Goal: Navigation & Orientation: Find specific page/section

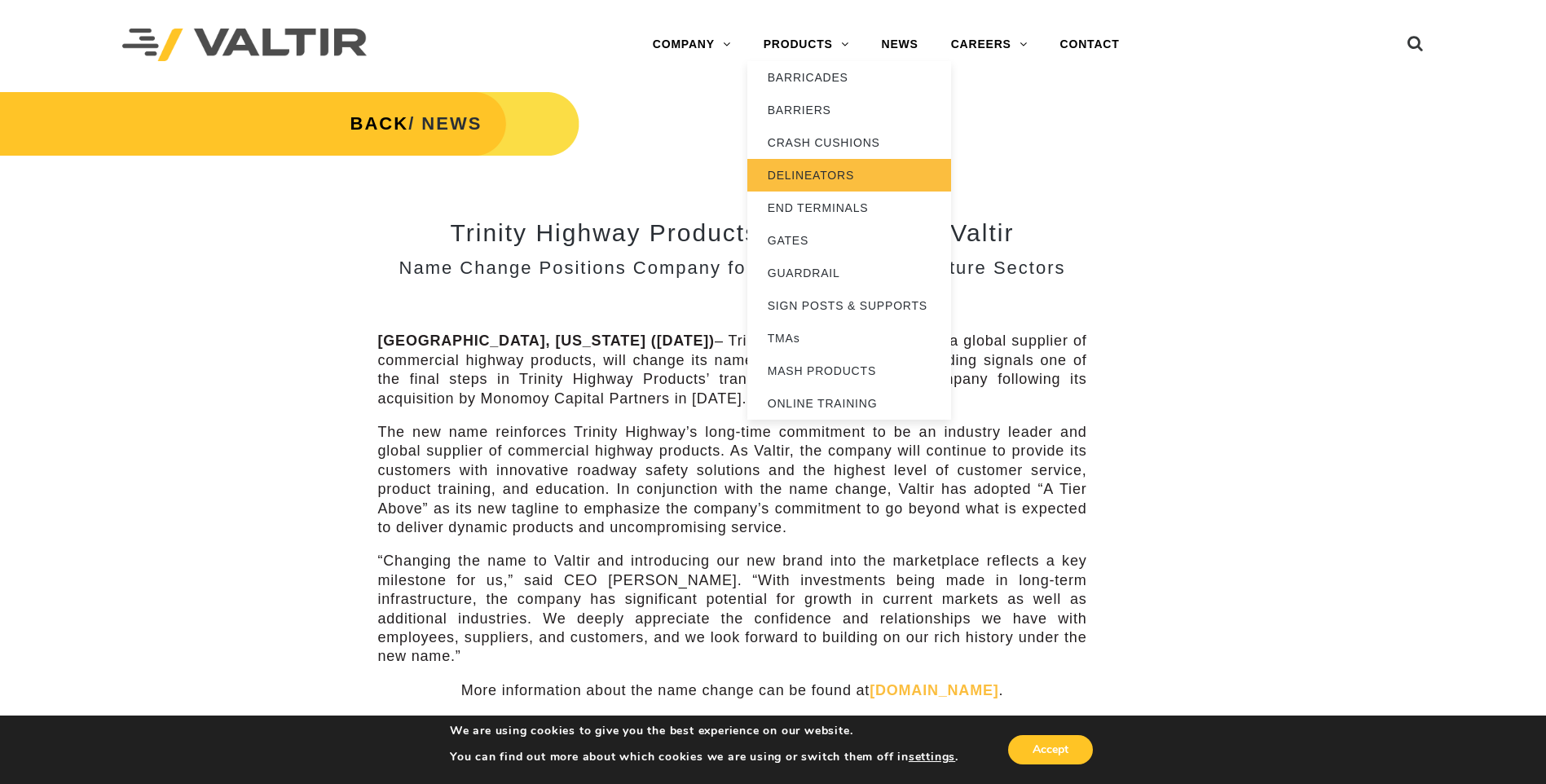
click at [830, 171] on link "DELINEATORS" at bounding box center [850, 175] width 204 height 32
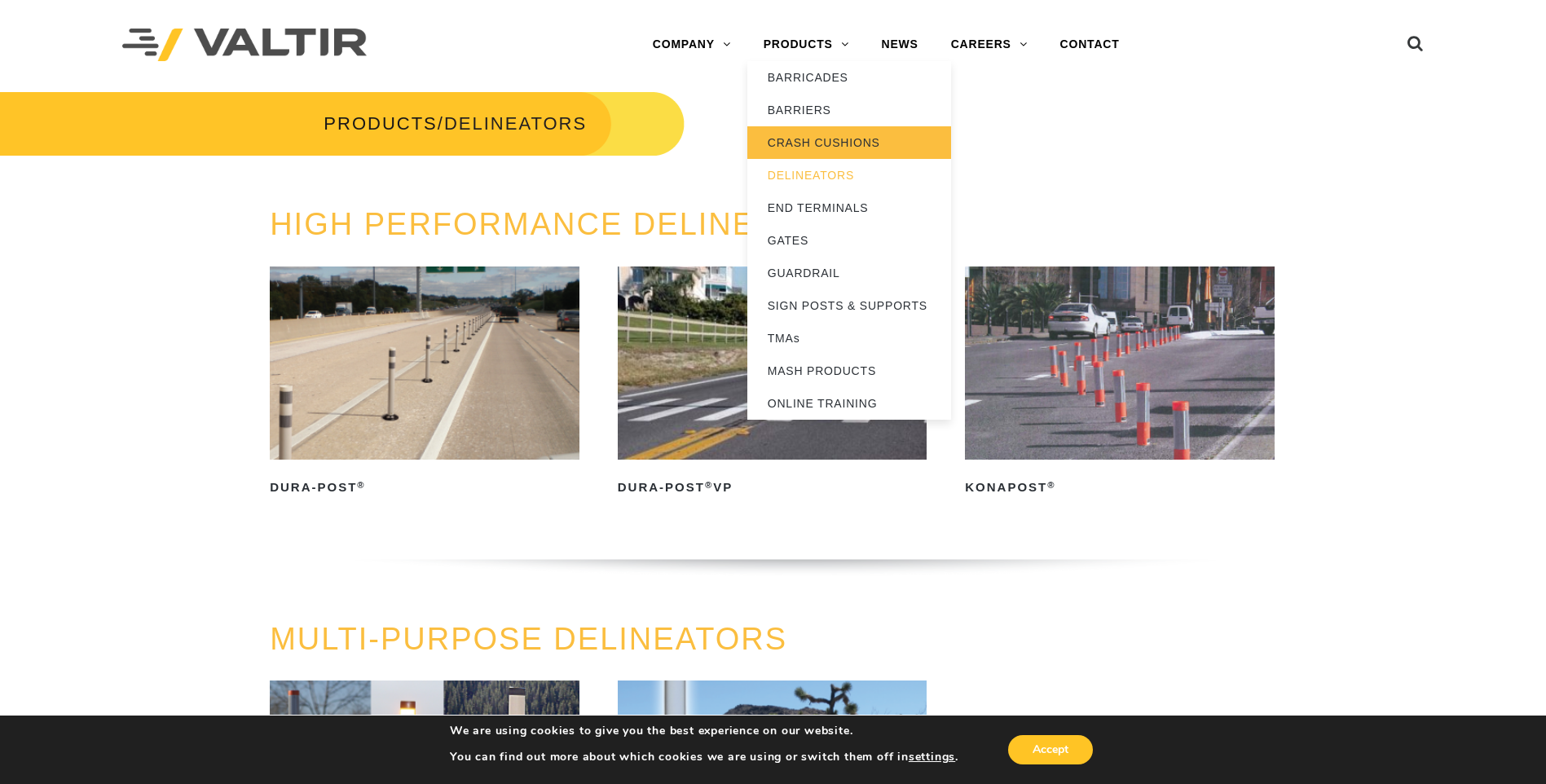
click at [803, 135] on link "CRASH CUSHIONS" at bounding box center [850, 142] width 204 height 32
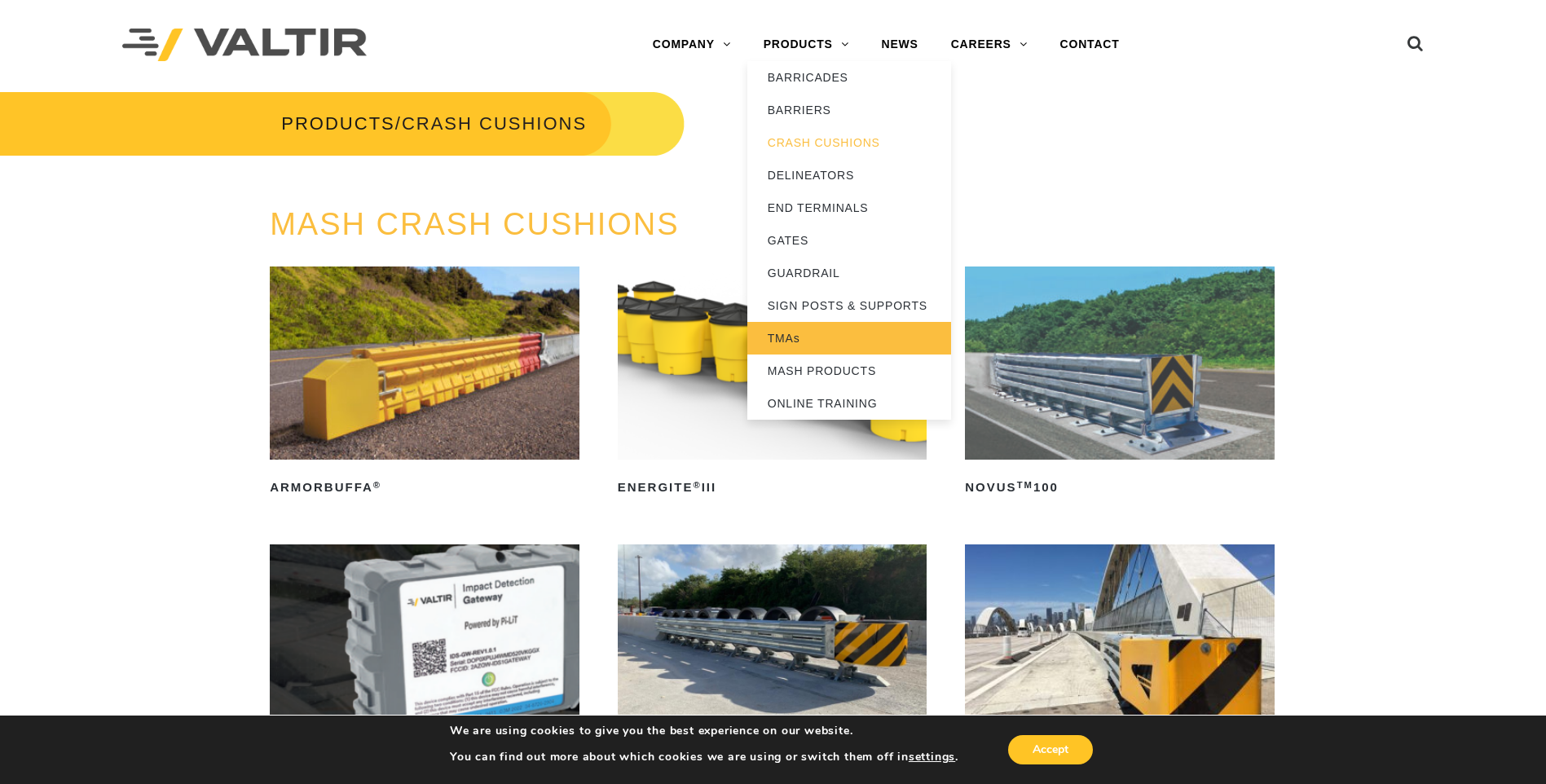
click at [811, 346] on link "TMAs" at bounding box center [850, 337] width 204 height 32
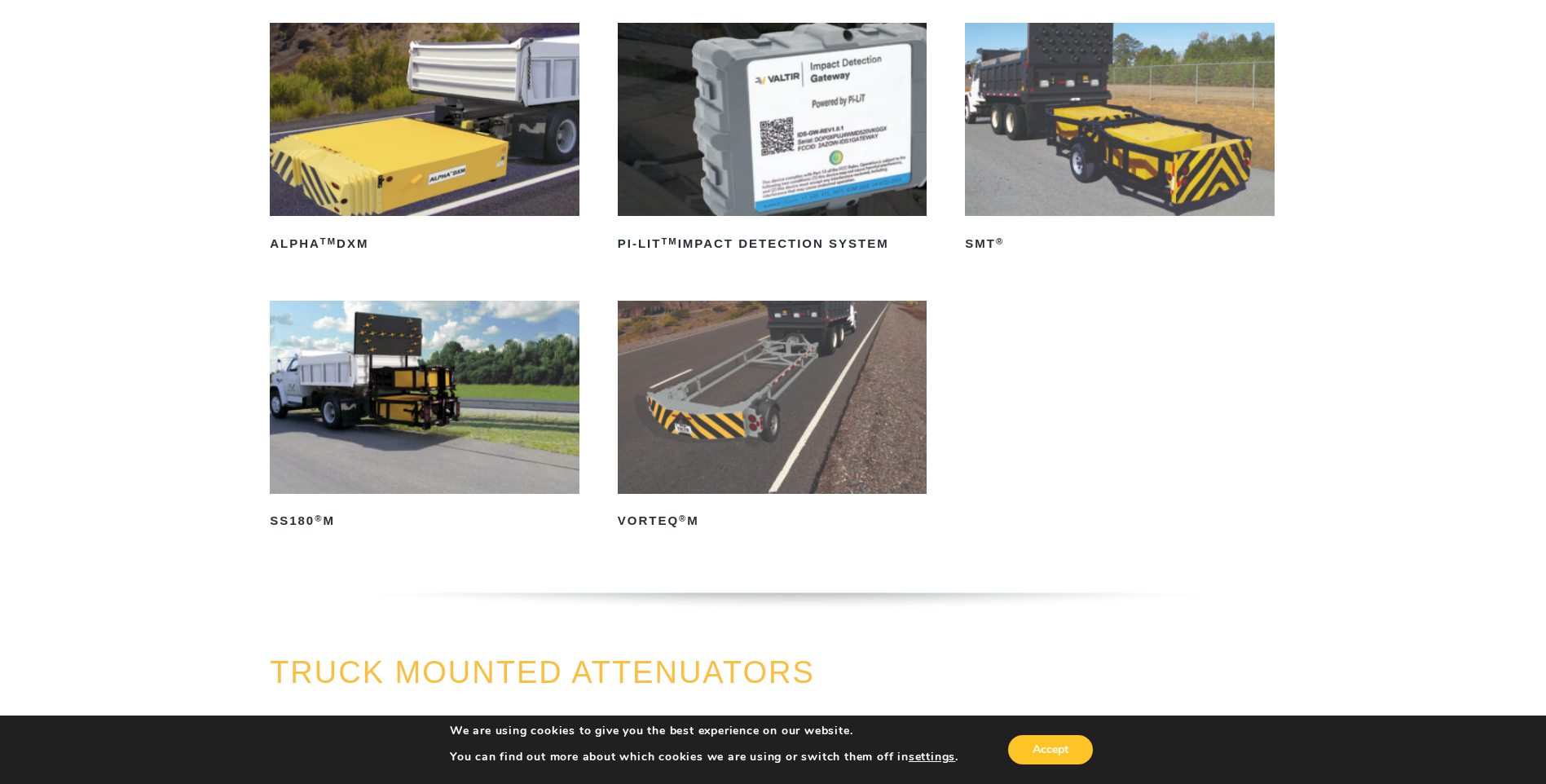
scroll to position [244, 0]
click at [740, 422] on img at bounding box center [773, 396] width 310 height 193
